Goal: Information Seeking & Learning: Find specific page/section

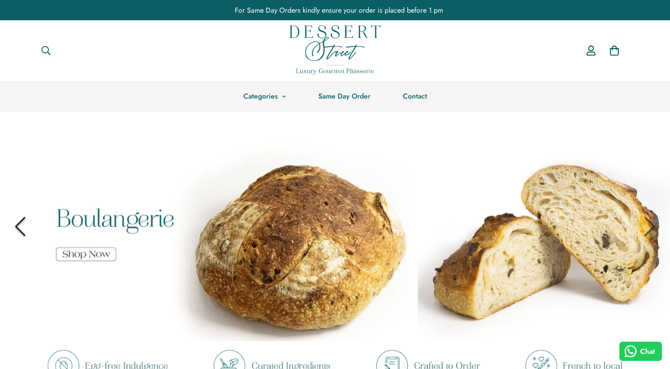
click at [16, 231] on icon "Previous" at bounding box center [20, 226] width 35 height 35
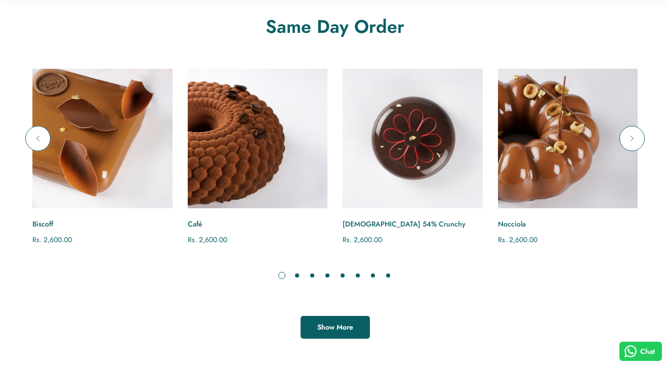
scroll to position [1026, 0]
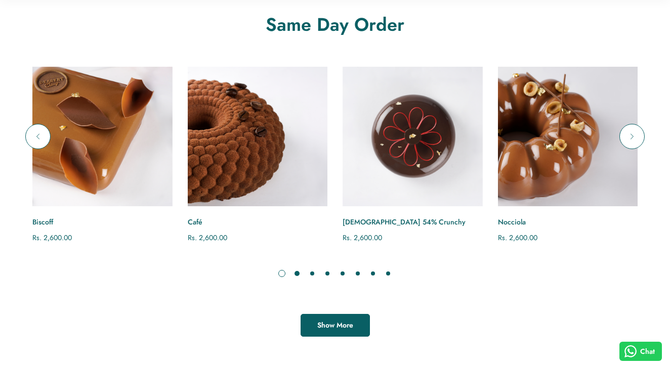
click at [298, 273] on span at bounding box center [297, 274] width 10 height 10
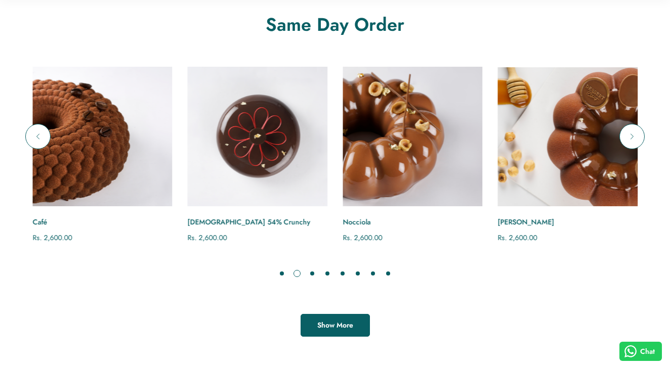
click at [298, 273] on span at bounding box center [297, 274] width 10 height 10
click at [313, 273] on span at bounding box center [312, 274] width 10 height 10
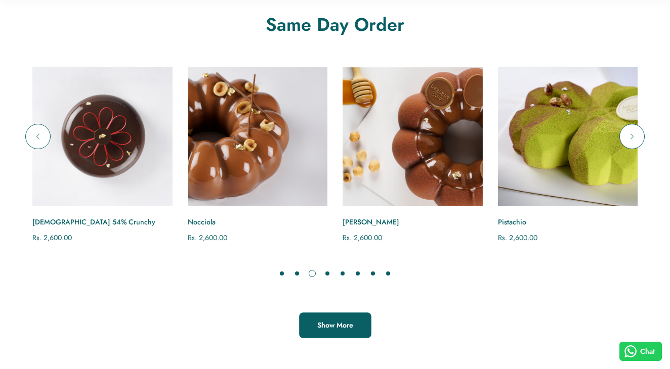
click at [337, 332] on link "Show More" at bounding box center [335, 325] width 69 height 23
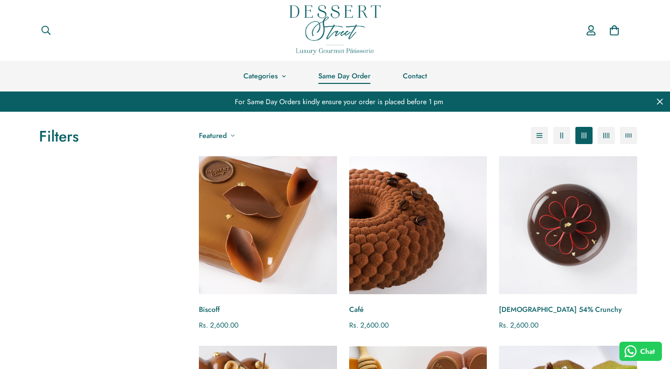
click at [348, 79] on link "Same Day Order" at bounding box center [344, 76] width 85 height 31
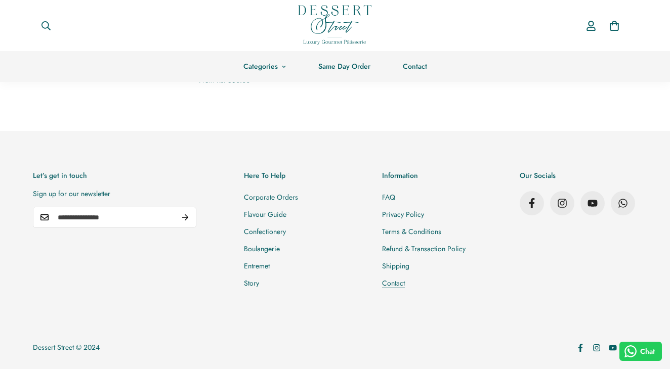
scroll to position [1951, 0]
click at [266, 219] on link "Flavour Guide" at bounding box center [265, 215] width 43 height 10
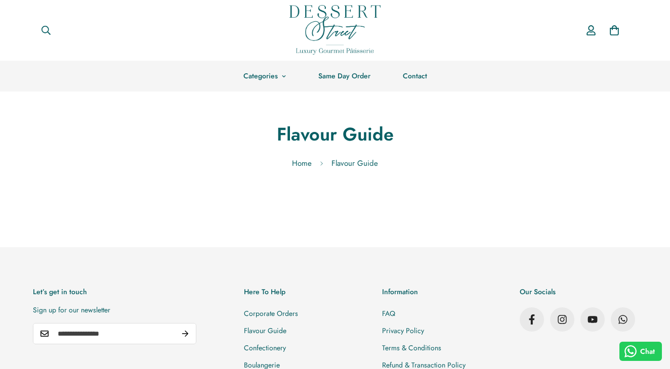
click at [359, 161] on div "Home Flavour Guide" at bounding box center [335, 163] width 633 height 27
click at [297, 161] on link "Home" at bounding box center [301, 163] width 35 height 27
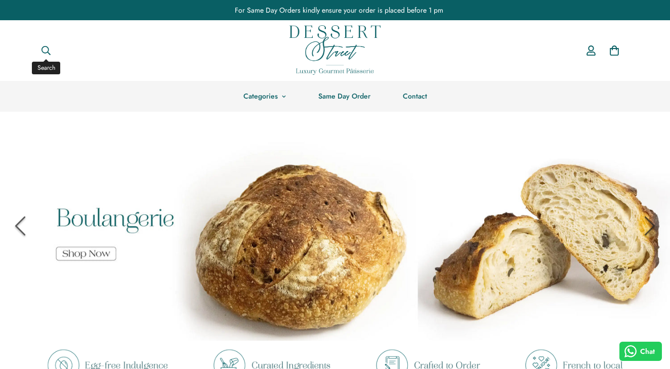
click at [50, 50] on icon "Search" at bounding box center [45, 50] width 9 height 9
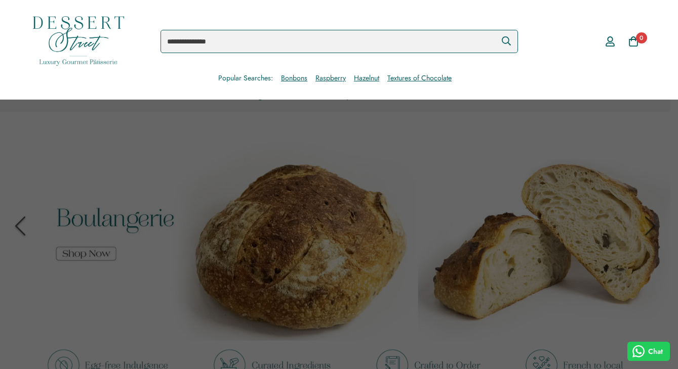
click at [210, 47] on input "Search products" at bounding box center [338, 41] width 357 height 23
type input "*****"
click at [506, 41] on button "Submit" at bounding box center [505, 40] width 23 height 21
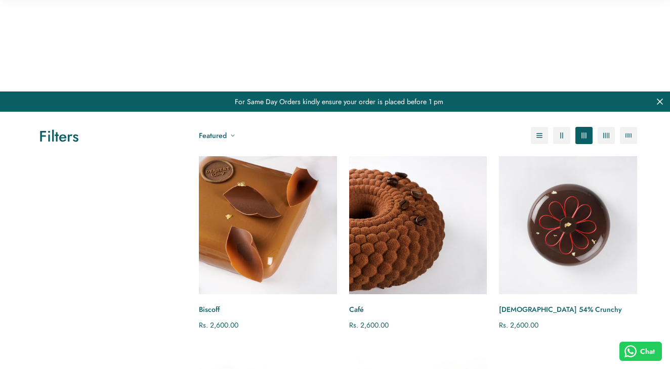
scroll to position [1951, 0]
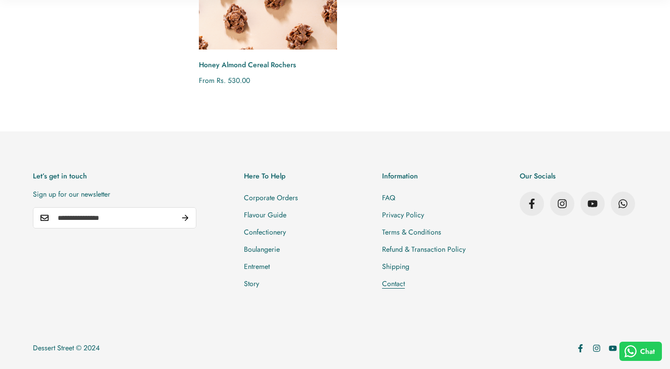
click at [399, 287] on link "Contact" at bounding box center [393, 284] width 23 height 10
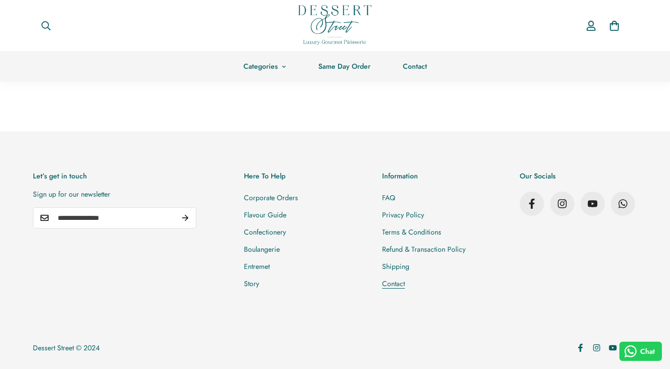
scroll to position [563, 0]
click at [269, 253] on link "Boulangerie" at bounding box center [262, 250] width 36 height 10
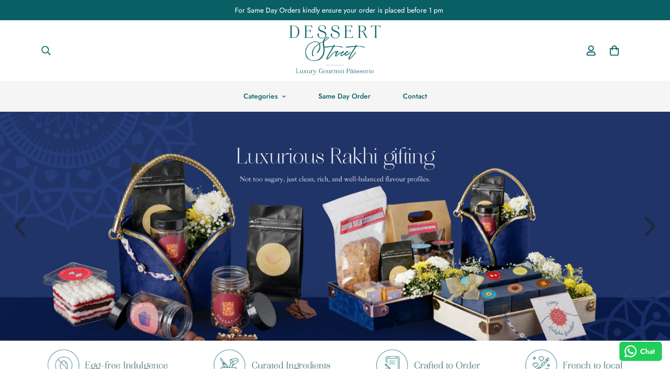
scroll to position [1026, 0]
